Goal: Complete application form

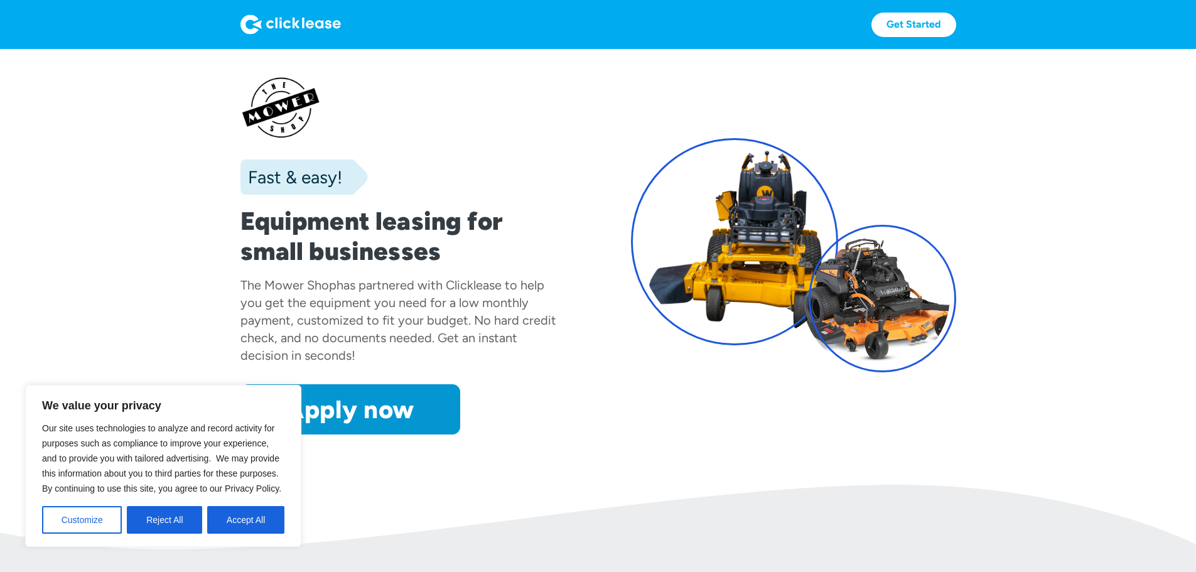
drag, startPoint x: 235, startPoint y: 520, endPoint x: 259, endPoint y: 445, distance: 78.9
click at [235, 519] on button "Accept All" at bounding box center [245, 520] width 77 height 28
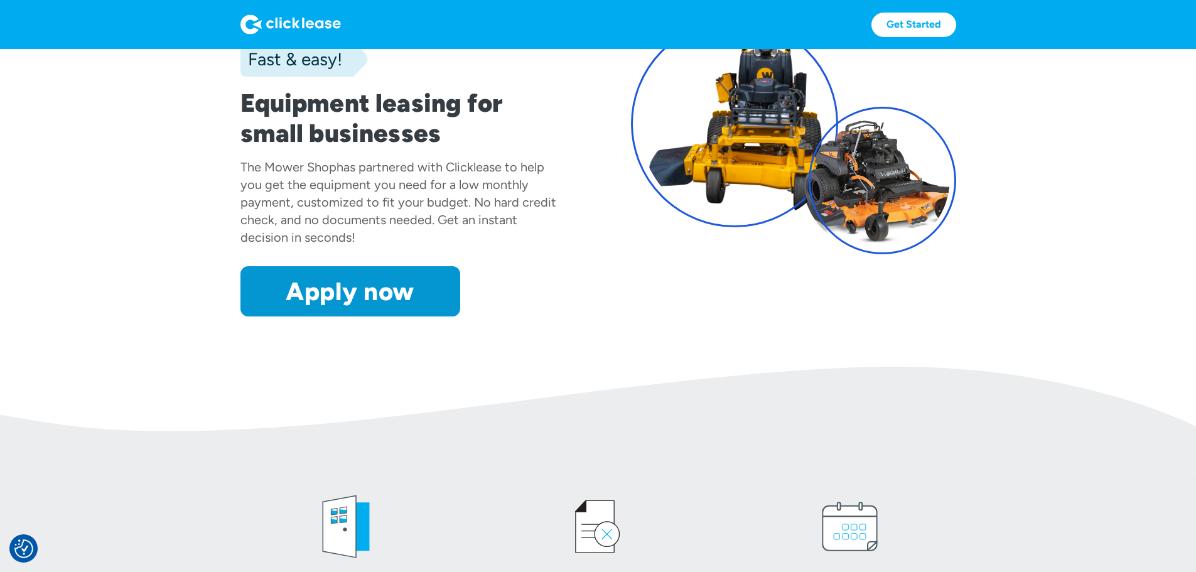
scroll to position [126, 0]
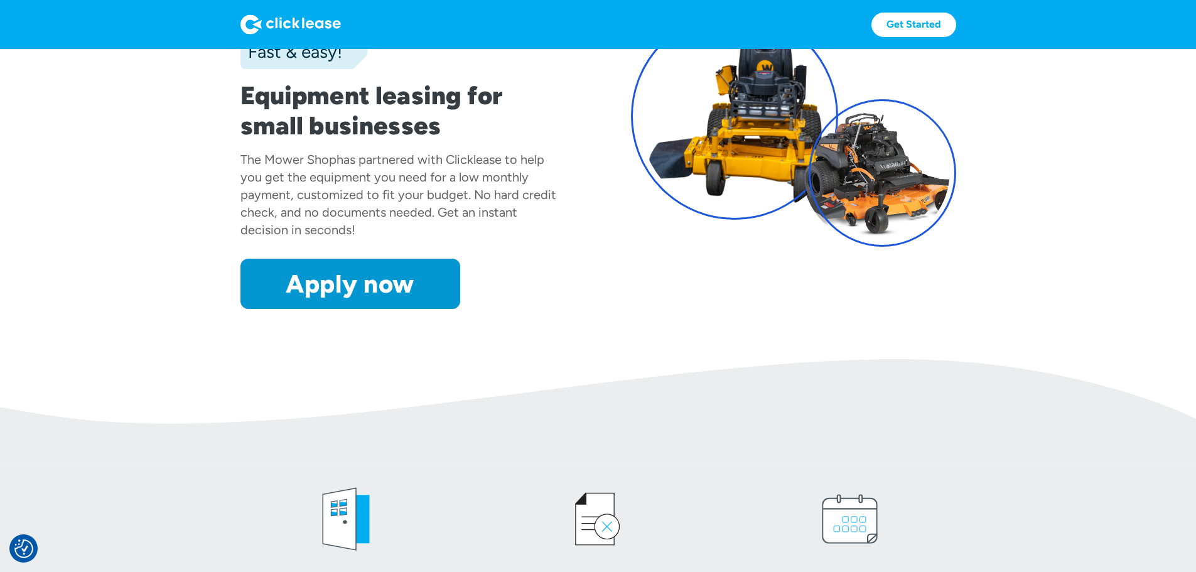
click at [261, 309] on link "Apply now" at bounding box center [351, 284] width 220 height 50
